Goal: Task Accomplishment & Management: Complete application form

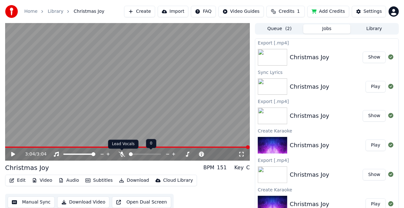
click at [124, 154] on icon at bounding box center [122, 154] width 6 height 5
click at [15, 156] on icon at bounding box center [17, 154] width 15 height 5
click at [216, 100] on video at bounding box center [127, 92] width 245 height 138
click at [11, 154] on icon at bounding box center [17, 154] width 15 height 5
click at [12, 156] on icon at bounding box center [13, 154] width 4 height 4
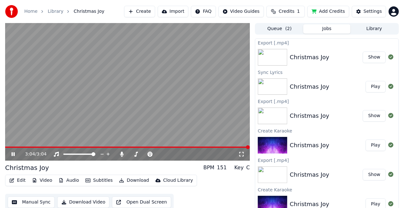
click at [13, 154] on icon at bounding box center [13, 154] width 3 height 4
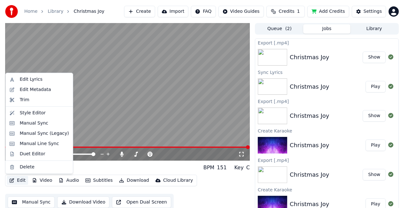
click at [11, 179] on icon "button" at bounding box center [11, 180] width 5 height 4
click at [155, 13] on button "Create" at bounding box center [139, 12] width 31 height 12
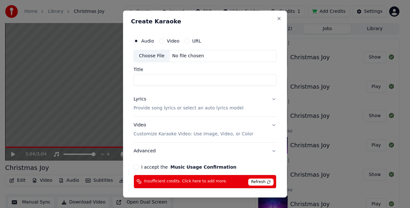
click at [162, 82] on input "Title" at bounding box center [204, 80] width 143 height 12
type input "**********"
click at [160, 41] on button "Video" at bounding box center [161, 40] width 5 height 5
click at [155, 76] on input "Title" at bounding box center [204, 80] width 143 height 12
click at [136, 41] on button "Audio" at bounding box center [135, 40] width 5 height 5
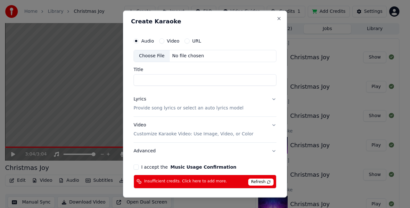
click at [161, 42] on button "Video" at bounding box center [161, 40] width 5 height 5
click at [155, 83] on input "Title" at bounding box center [204, 80] width 143 height 12
type input "**********"
click at [166, 108] on p "Provide song lyrics or select an auto lyrics model" at bounding box center [188, 108] width 110 height 6
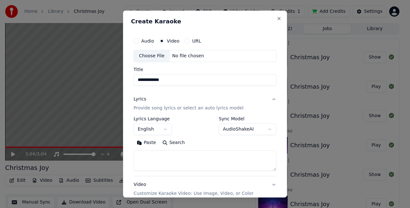
click at [168, 159] on textarea at bounding box center [204, 160] width 143 height 20
paste textarea "**********"
drag, startPoint x: 166, startPoint y: 157, endPoint x: 136, endPoint y: 157, distance: 30.7
click at [136, 157] on textarea at bounding box center [202, 160] width 138 height 20
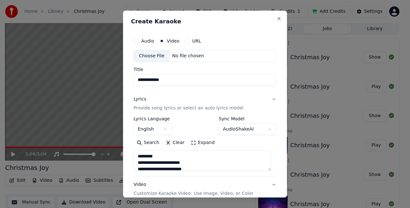
drag, startPoint x: 166, startPoint y: 162, endPoint x: 133, endPoint y: 162, distance: 32.6
click at [133, 162] on textarea at bounding box center [202, 160] width 138 height 20
drag, startPoint x: 162, startPoint y: 161, endPoint x: 134, endPoint y: 161, distance: 28.2
click at [134, 161] on textarea at bounding box center [202, 160] width 138 height 20
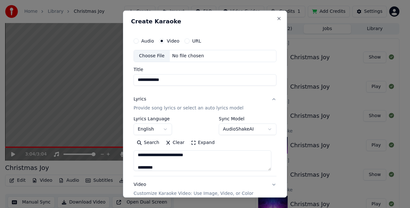
scroll to position [192, 0]
drag, startPoint x: 157, startPoint y: 166, endPoint x: 135, endPoint y: 155, distance: 25.3
click at [134, 159] on textarea at bounding box center [202, 160] width 138 height 20
click at [214, 163] on textarea at bounding box center [202, 160] width 138 height 20
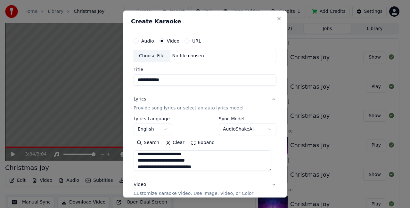
scroll to position [200, 0]
drag, startPoint x: 164, startPoint y: 161, endPoint x: 129, endPoint y: 161, distance: 35.5
click at [129, 161] on div "**********" at bounding box center [205, 104] width 164 height 187
drag, startPoint x: 157, startPoint y: 159, endPoint x: 134, endPoint y: 161, distance: 23.1
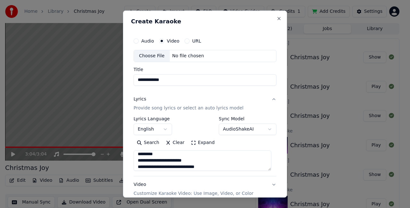
click at [134, 161] on textarea at bounding box center [202, 160] width 138 height 20
drag, startPoint x: 170, startPoint y: 155, endPoint x: 137, endPoint y: 155, distance: 33.6
click at [137, 155] on textarea at bounding box center [202, 160] width 138 height 20
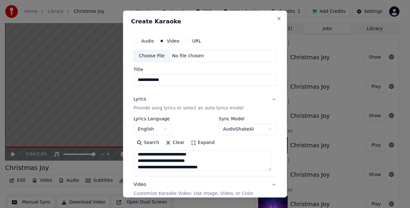
drag, startPoint x: 167, startPoint y: 153, endPoint x: 134, endPoint y: 153, distance: 33.0
click at [134, 153] on textarea at bounding box center [202, 160] width 138 height 20
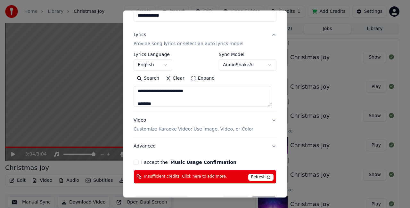
scroll to position [397, 0]
click at [166, 95] on textarea at bounding box center [202, 96] width 138 height 20
drag, startPoint x: 163, startPoint y: 97, endPoint x: 135, endPoint y: 97, distance: 27.8
click at [135, 97] on textarea at bounding box center [202, 96] width 138 height 20
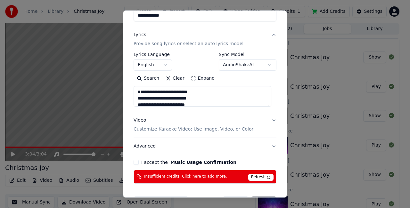
type textarea "**********"
click at [207, 176] on span "Insufficient credits. Click here to add more." at bounding box center [185, 176] width 83 height 5
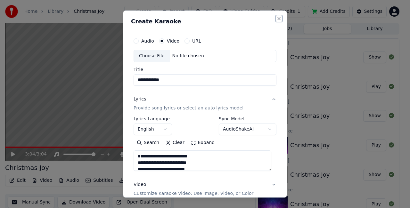
click at [276, 18] on button "Close" at bounding box center [278, 18] width 5 height 5
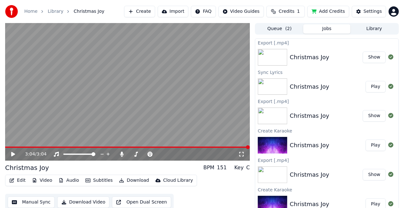
click at [395, 12] on html "Home Library Christmas Joy Create Import FAQ Video Guides Credits 1 Add Credits…" at bounding box center [202, 104] width 404 height 208
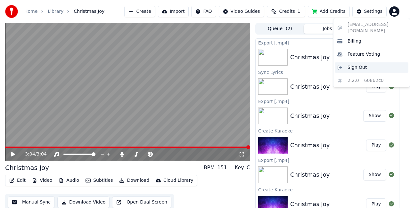
click at [362, 64] on span "Sign Out" at bounding box center [356, 67] width 19 height 6
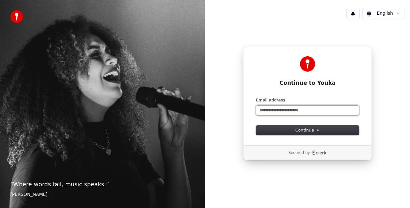
click at [296, 111] on input "Email address" at bounding box center [307, 111] width 103 height 10
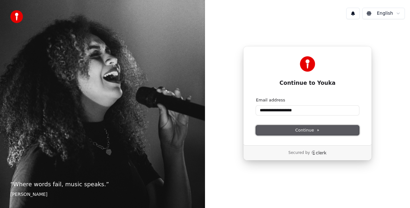
click at [306, 130] on span "Continue" at bounding box center [307, 130] width 24 height 6
type input "**********"
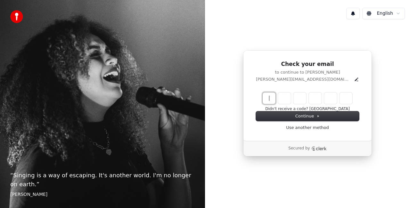
click at [264, 95] on input "Enter verification code" at bounding box center [313, 98] width 102 height 12
type input "******"
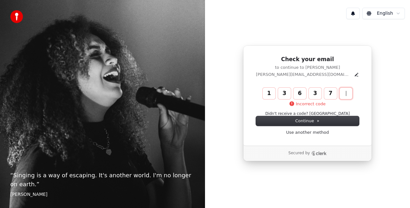
type input "******"
